Goal: Task Accomplishment & Management: Manage account settings

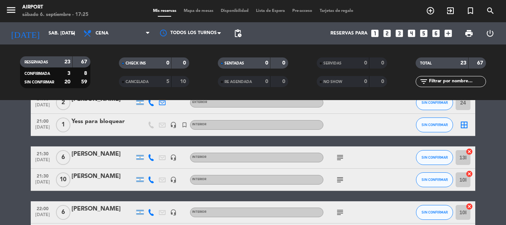
scroll to position [355, 0]
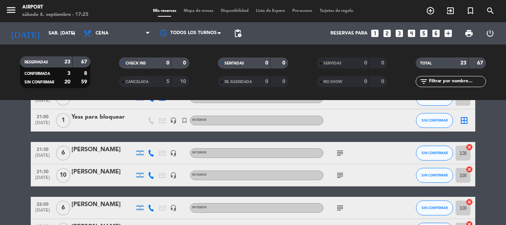
click at [341, 154] on icon "subject" at bounding box center [340, 153] width 9 height 9
click at [342, 169] on div "subject" at bounding box center [356, 175] width 67 height 22
click at [340, 172] on icon "subject" at bounding box center [340, 175] width 9 height 9
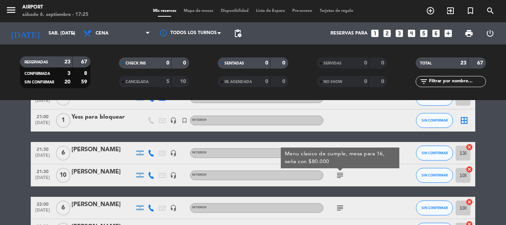
click at [342, 175] on icon "subject" at bounding box center [340, 175] width 9 height 9
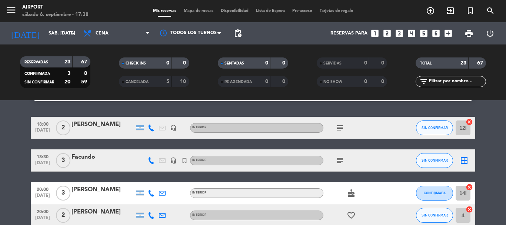
scroll to position [0, 0]
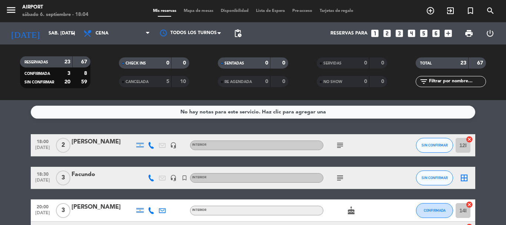
click at [339, 149] on icon "subject" at bounding box center [340, 145] width 9 height 9
click at [359, 144] on div "subject Bigbox - Bonjour" at bounding box center [356, 145] width 67 height 22
click at [339, 174] on icon "subject" at bounding box center [340, 177] width 9 height 9
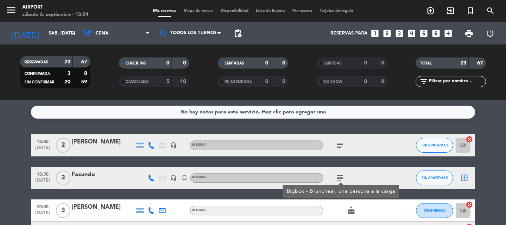
click at [392, 147] on div at bounding box center [400, 145] width 20 height 22
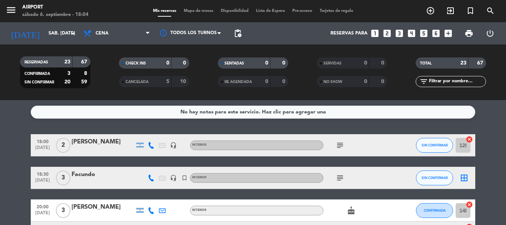
click at [346, 145] on div "subject" at bounding box center [356, 145] width 67 height 22
click at [344, 146] on icon "subject" at bounding box center [340, 145] width 9 height 9
click at [362, 143] on div "subject Bigbox - Bonjour" at bounding box center [356, 145] width 67 height 22
click at [342, 176] on icon "subject" at bounding box center [340, 177] width 9 height 9
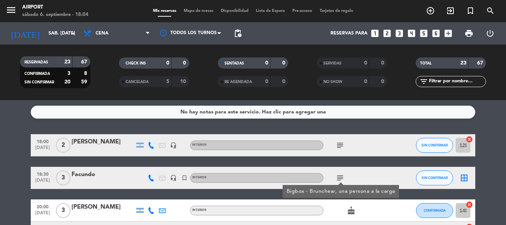
click at [366, 145] on div "subject" at bounding box center [356, 145] width 67 height 22
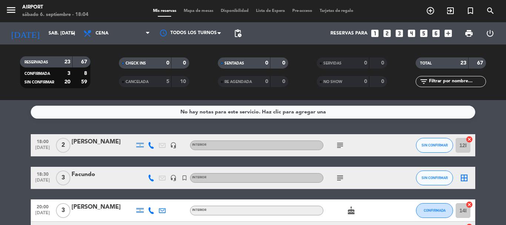
click at [339, 144] on icon "subject" at bounding box center [340, 145] width 9 height 9
click at [375, 150] on div "subject Bigbox - Bonjour" at bounding box center [356, 145] width 67 height 22
click at [337, 146] on icon "subject" at bounding box center [340, 145] width 9 height 9
click at [369, 175] on div "subject" at bounding box center [356, 178] width 67 height 22
click at [343, 176] on icon "subject" at bounding box center [340, 177] width 9 height 9
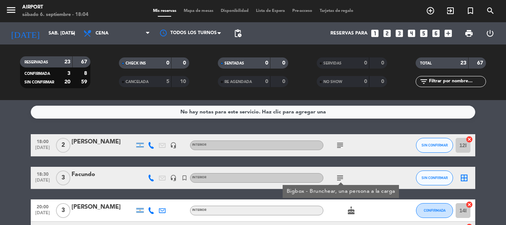
click at [359, 150] on div "subject" at bounding box center [356, 145] width 67 height 22
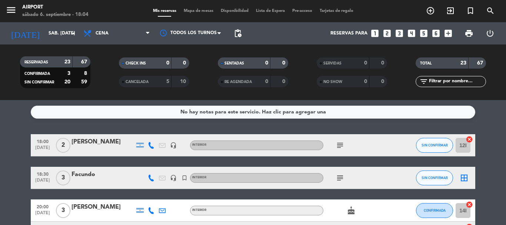
click at [337, 147] on icon "subject" at bounding box center [340, 145] width 9 height 9
click at [380, 175] on div "subject" at bounding box center [356, 178] width 67 height 22
click at [345, 178] on span "subject" at bounding box center [340, 177] width 11 height 9
click at [343, 177] on icon "subject" at bounding box center [340, 177] width 9 height 9
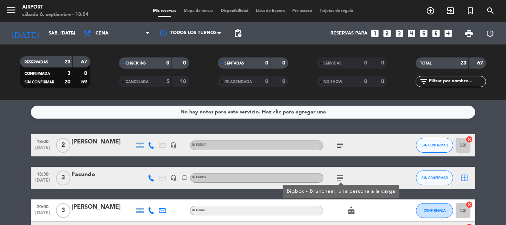
click at [372, 143] on div "subject" at bounding box center [356, 145] width 67 height 22
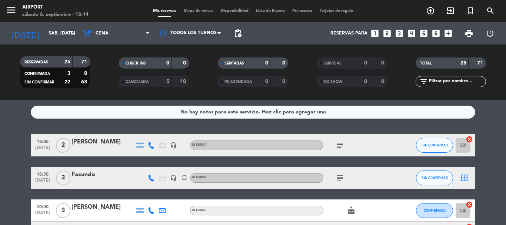
click at [338, 144] on icon "subject" at bounding box center [340, 145] width 9 height 9
click at [339, 177] on icon "subject" at bounding box center [340, 177] width 9 height 9
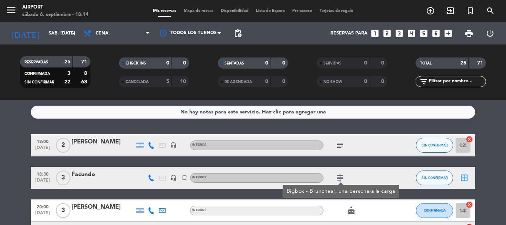
click at [339, 178] on icon "subject" at bounding box center [340, 177] width 9 height 9
